Goal: Information Seeking & Learning: Learn about a topic

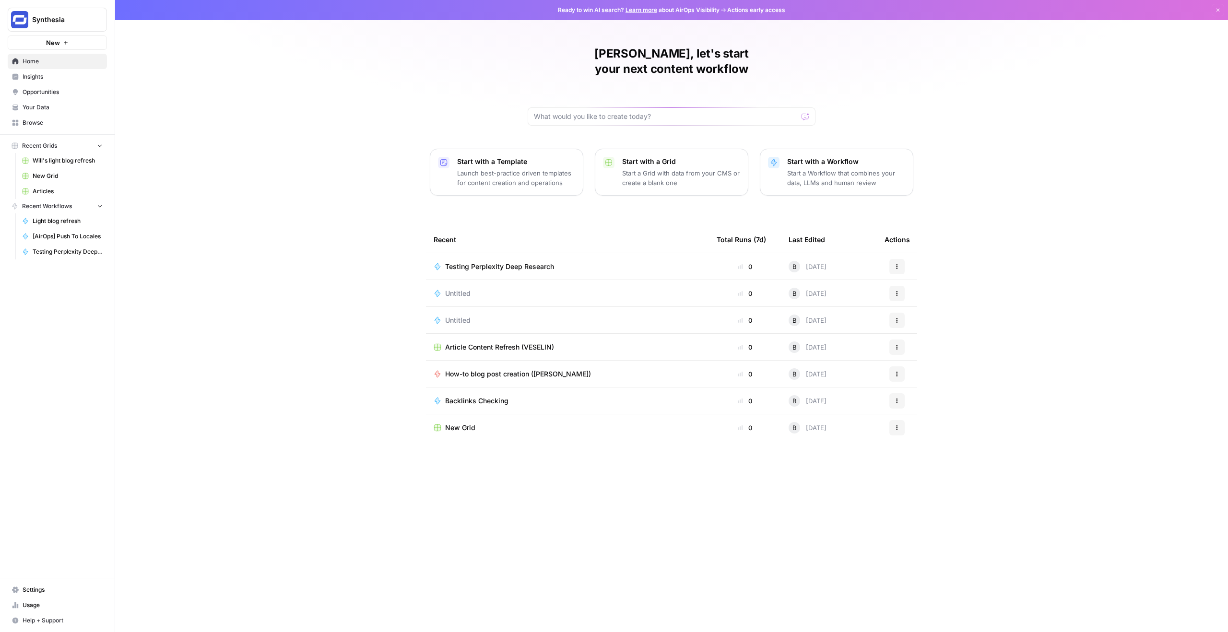
click at [49, 77] on span "Insights" at bounding box center [63, 76] width 80 height 9
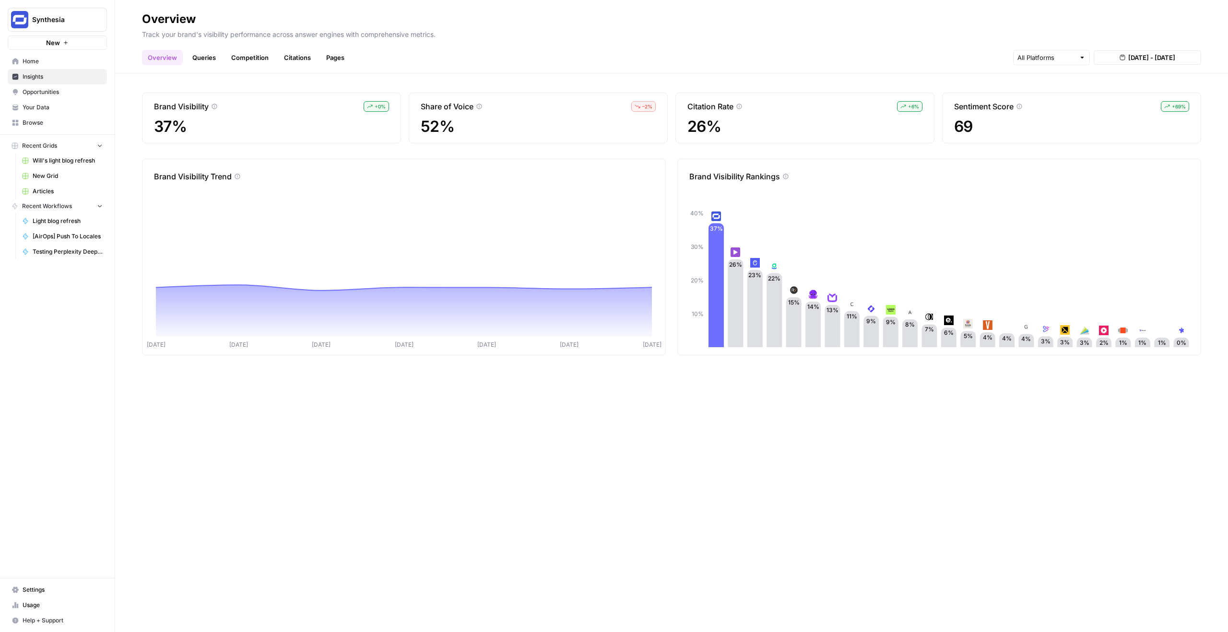
click at [418, 68] on header "Overview Track your brand's visibility performance across answer engines with c…" at bounding box center [671, 36] width 1113 height 73
click at [691, 58] on div "Overview Queries Competition Citations Pages [DATE] - [DATE]" at bounding box center [671, 53] width 1059 height 23
click at [211, 59] on link "Queries" at bounding box center [204, 57] width 35 height 15
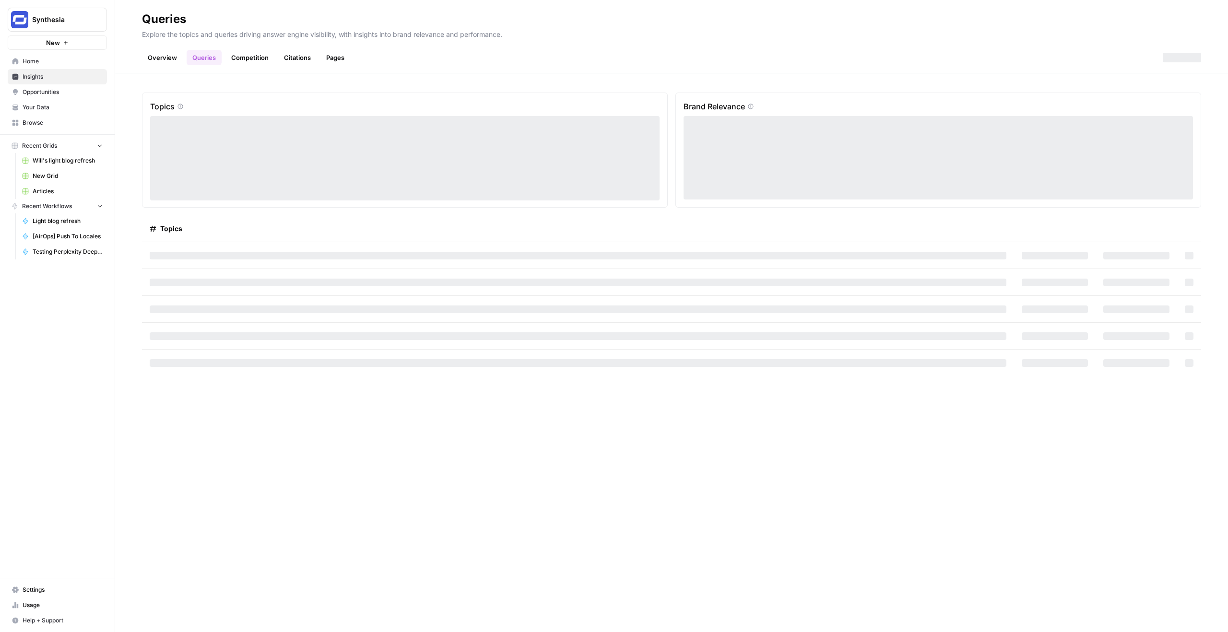
click at [259, 60] on link "Competition" at bounding box center [249, 57] width 49 height 15
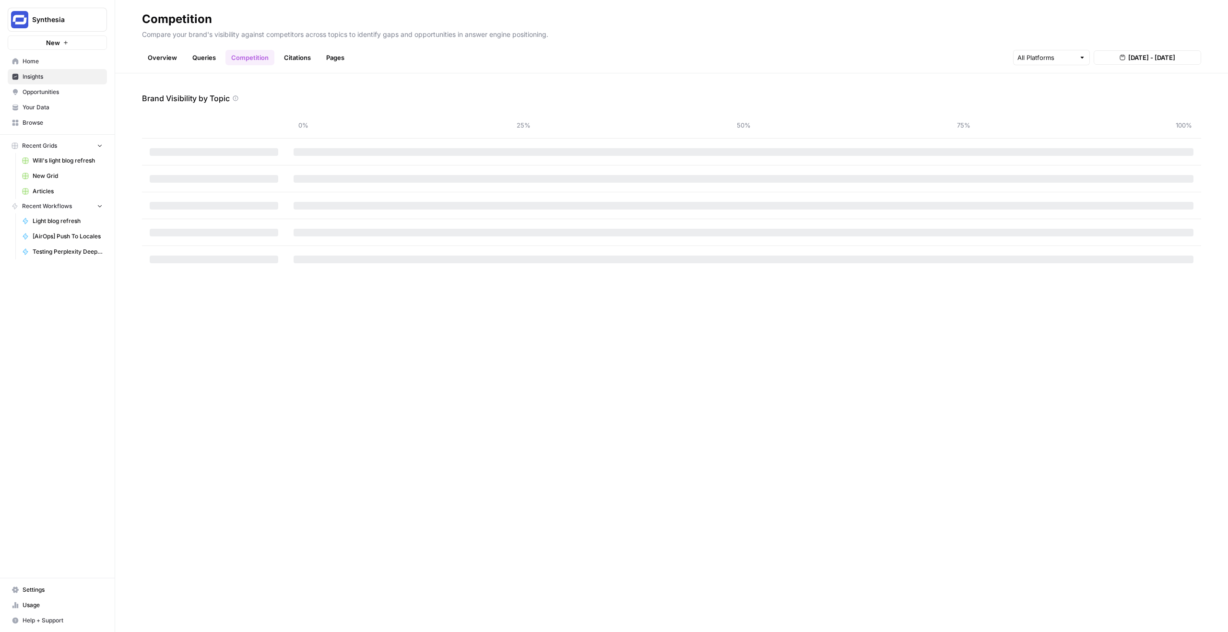
click at [77, 87] on link "Opportunities" at bounding box center [57, 91] width 99 height 15
click at [243, 53] on link "Content Creation" at bounding box center [239, 57] width 64 height 15
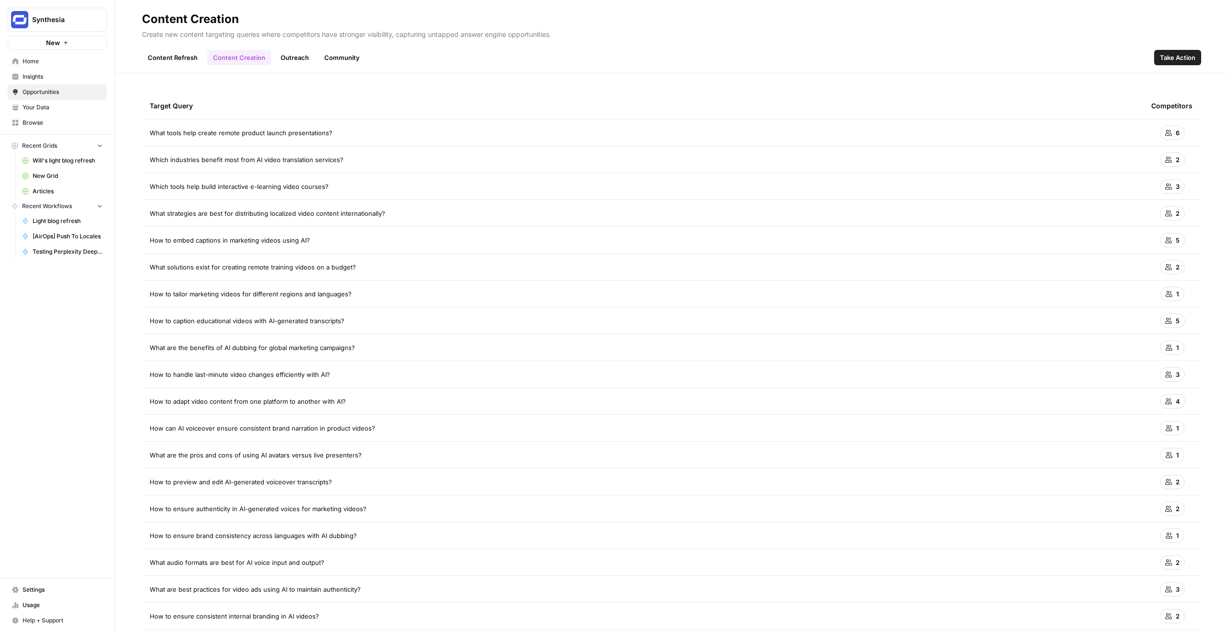
click at [399, 138] on td "What tools help create remote product launch presentations?" at bounding box center [642, 132] width 1001 height 26
click at [298, 126] on td "What tools help create remote product launch presentations?" at bounding box center [642, 132] width 1001 height 26
click at [317, 131] on span "What tools help create remote product launch presentations?" at bounding box center [241, 133] width 183 height 10
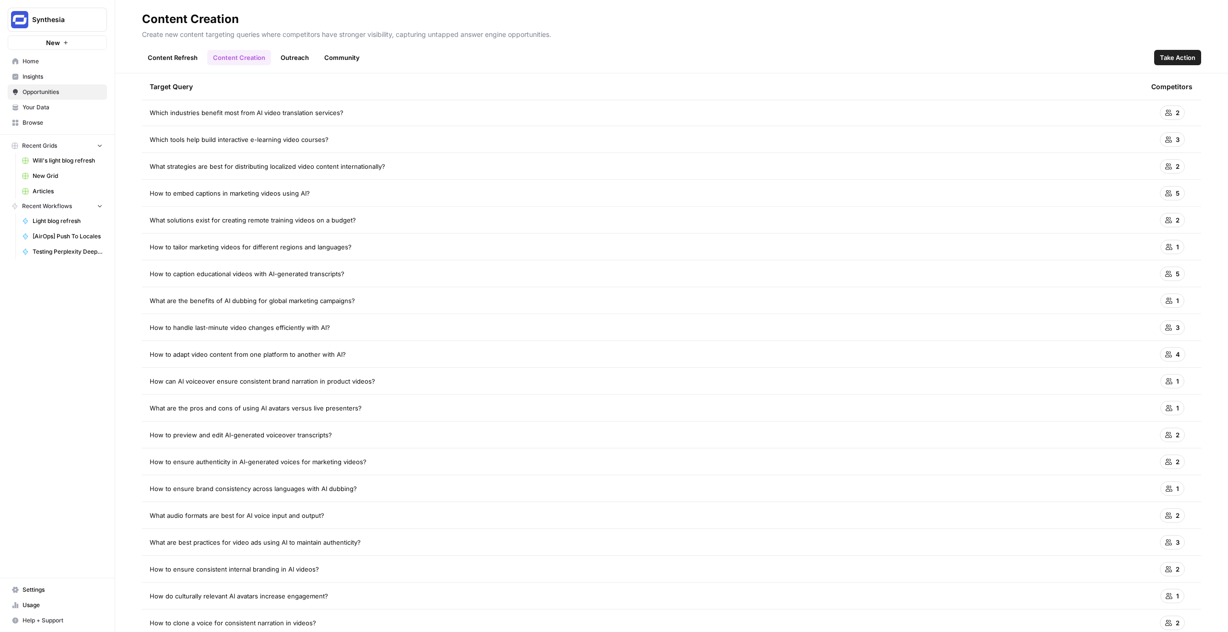
scroll to position [94, 0]
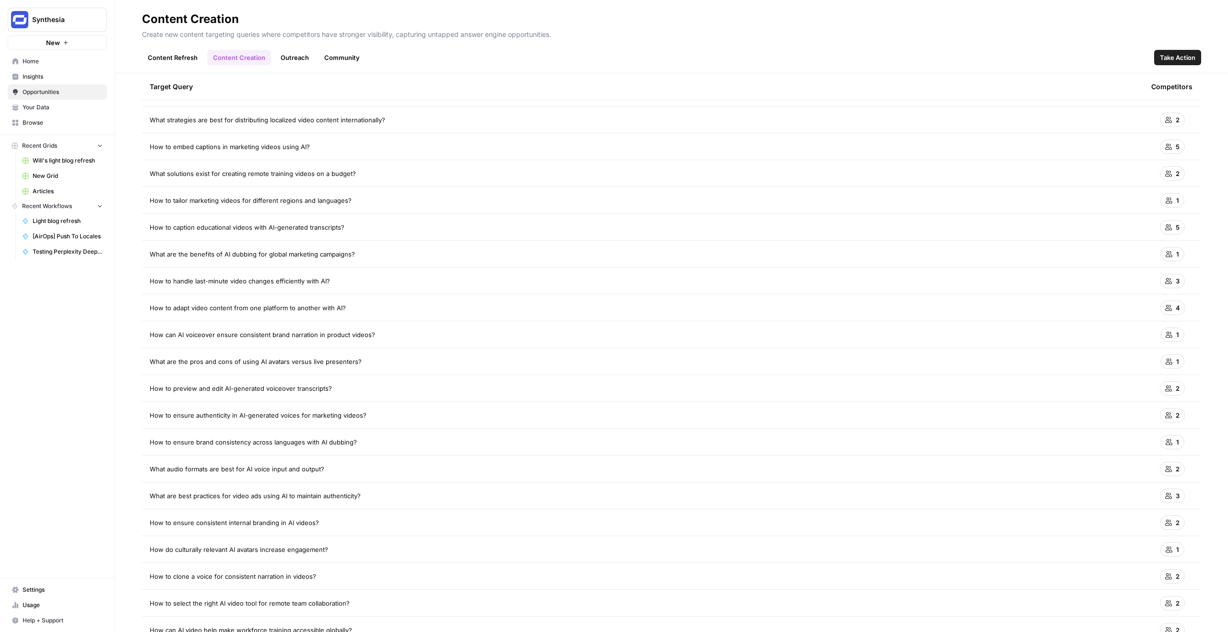
click at [280, 201] on span "How to tailor marketing videos for different regions and languages?" at bounding box center [251, 201] width 202 height 10
click at [293, 56] on link "Outreach" at bounding box center [295, 57] width 40 height 15
